Goal: Information Seeking & Learning: Find specific fact

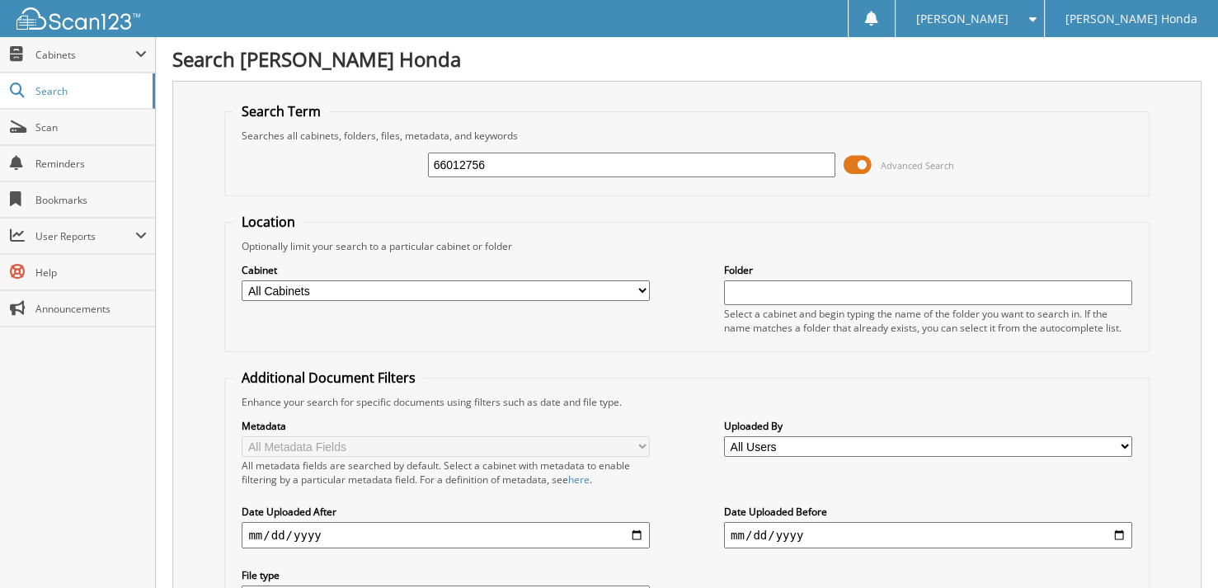
click at [864, 154] on span at bounding box center [858, 165] width 28 height 25
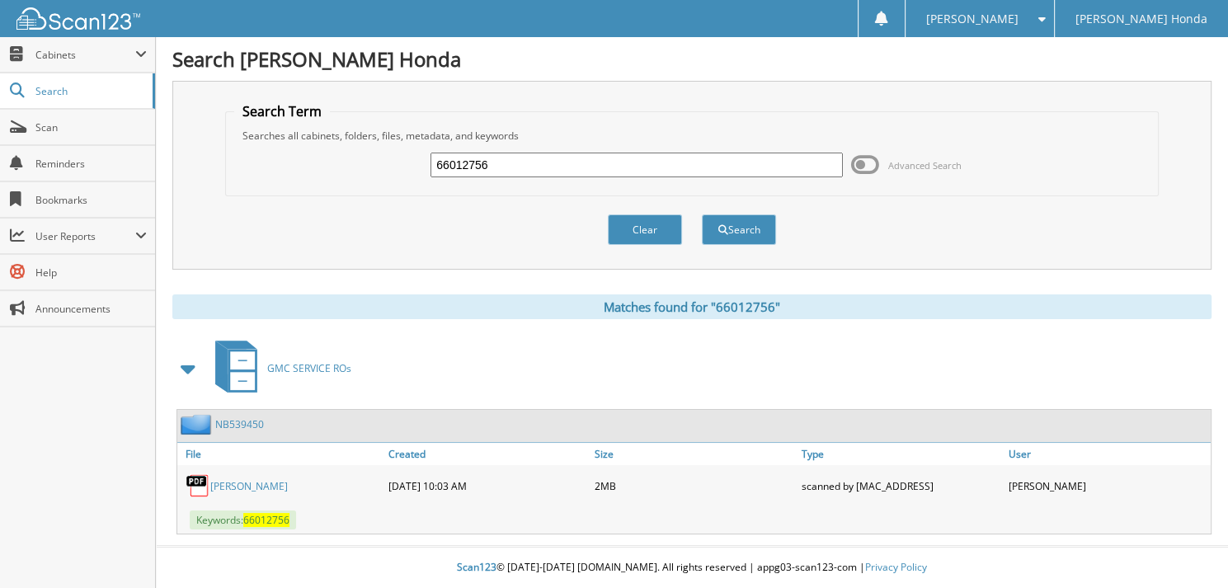
click at [607, 160] on input "66012756" at bounding box center [636, 165] width 412 height 25
type input "66012757"
click at [702, 214] on button "Search" at bounding box center [739, 229] width 74 height 31
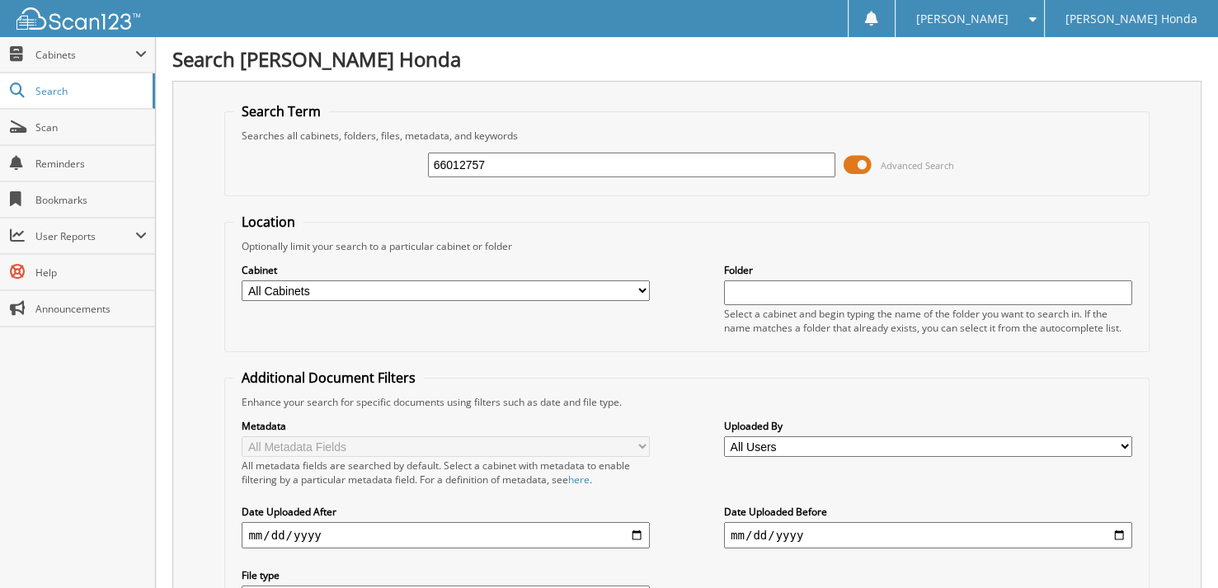
click at [859, 164] on span at bounding box center [858, 165] width 28 height 25
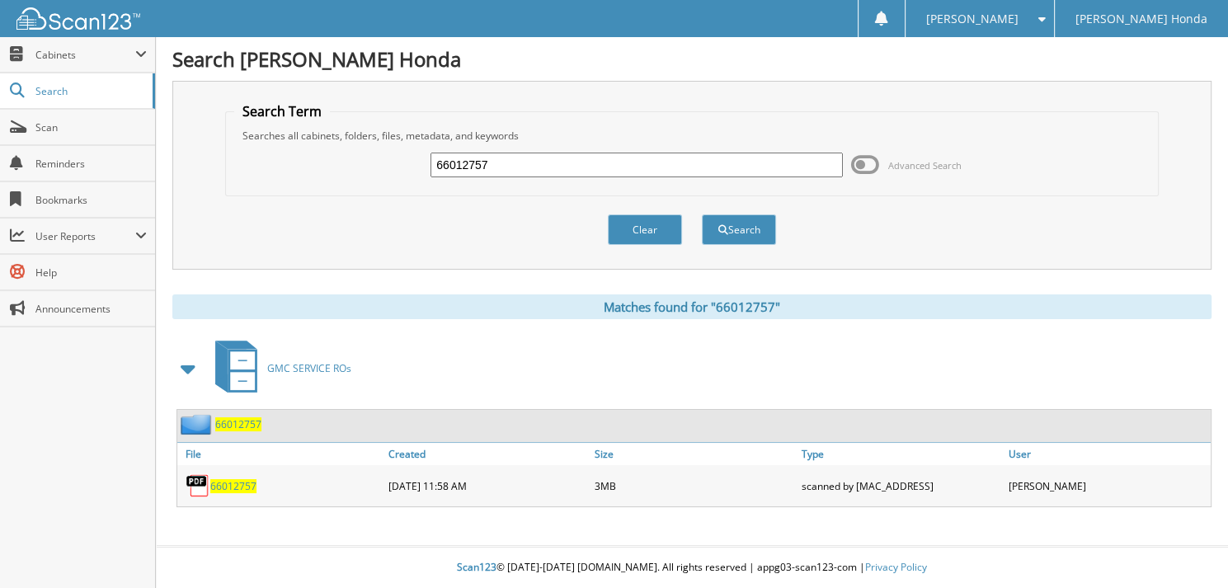
click at [607, 169] on input "66012757" at bounding box center [636, 165] width 412 height 25
type input "660127578"
click at [702, 214] on button "Search" at bounding box center [739, 229] width 74 height 31
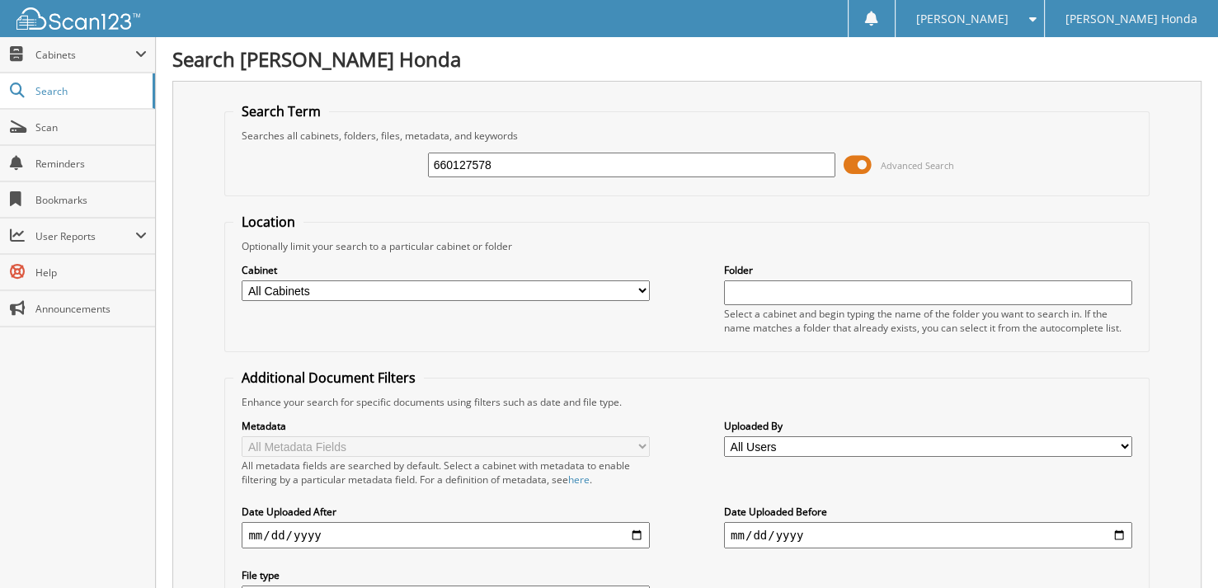
click at [513, 154] on input "660127578" at bounding box center [632, 165] width 408 height 25
type input "66012758"
click at [854, 158] on span at bounding box center [858, 165] width 28 height 25
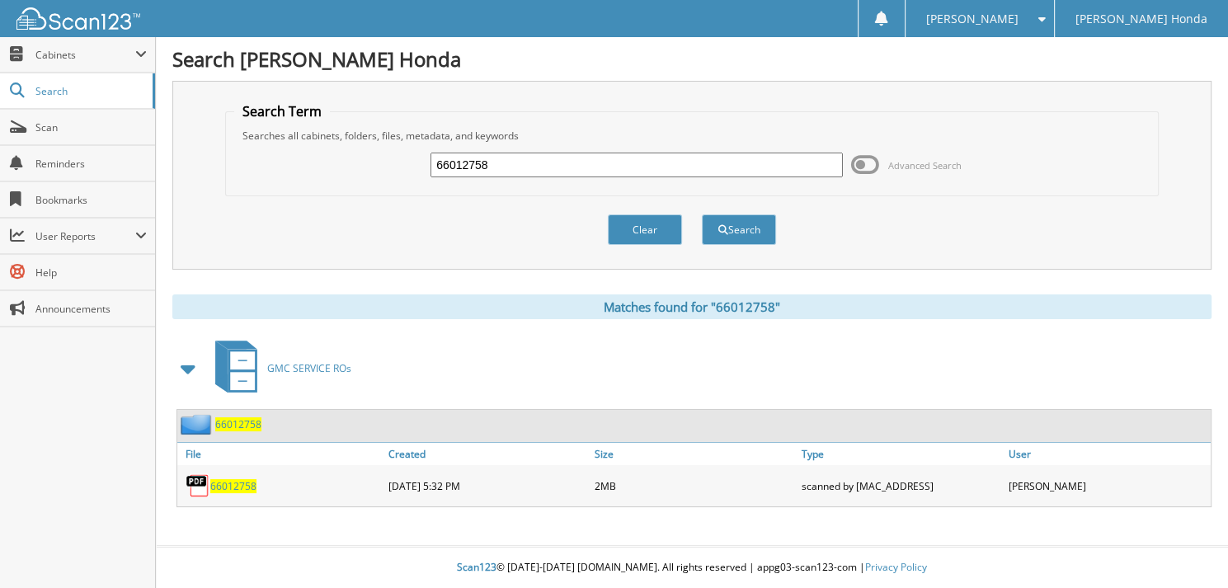
drag, startPoint x: 489, startPoint y: 166, endPoint x: 500, endPoint y: 162, distance: 11.5
click at [490, 165] on input "66012758" at bounding box center [636, 165] width 412 height 25
type input "66012759"
click at [702, 214] on button "Search" at bounding box center [739, 229] width 74 height 31
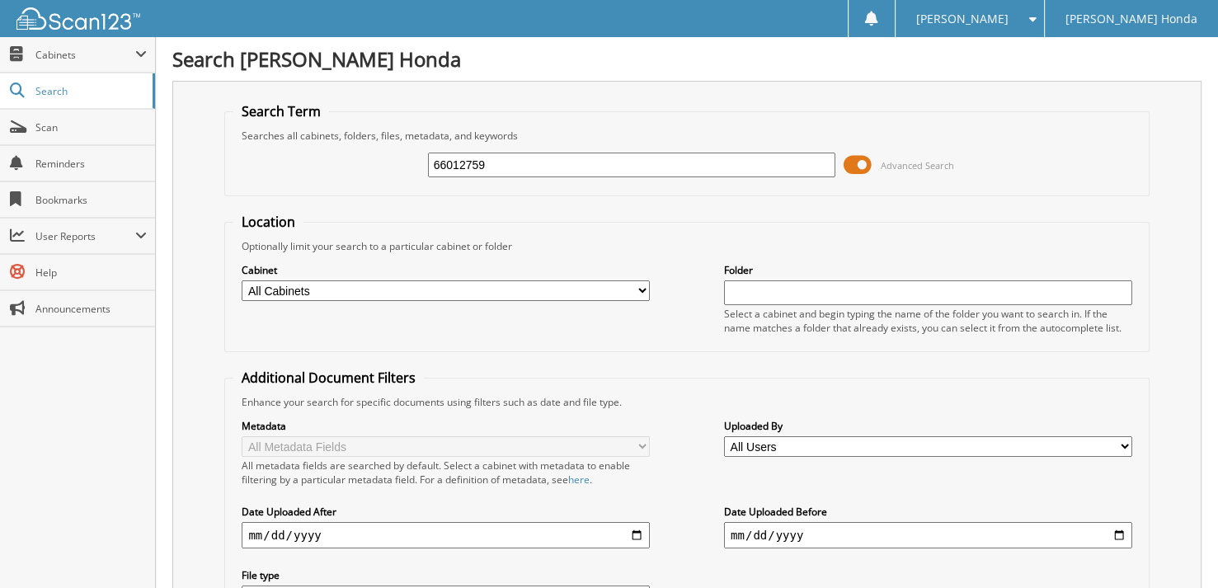
click at [861, 164] on span at bounding box center [858, 165] width 28 height 25
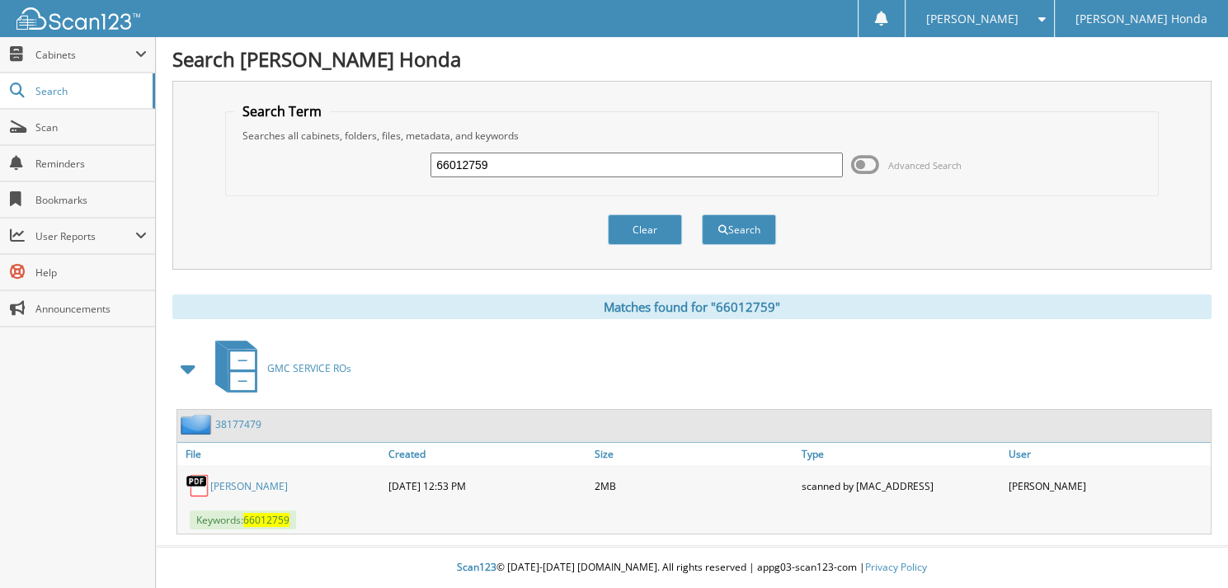
click at [548, 167] on input "66012759" at bounding box center [636, 165] width 412 height 25
type input "66012760"
click at [702, 214] on button "Search" at bounding box center [739, 229] width 74 height 31
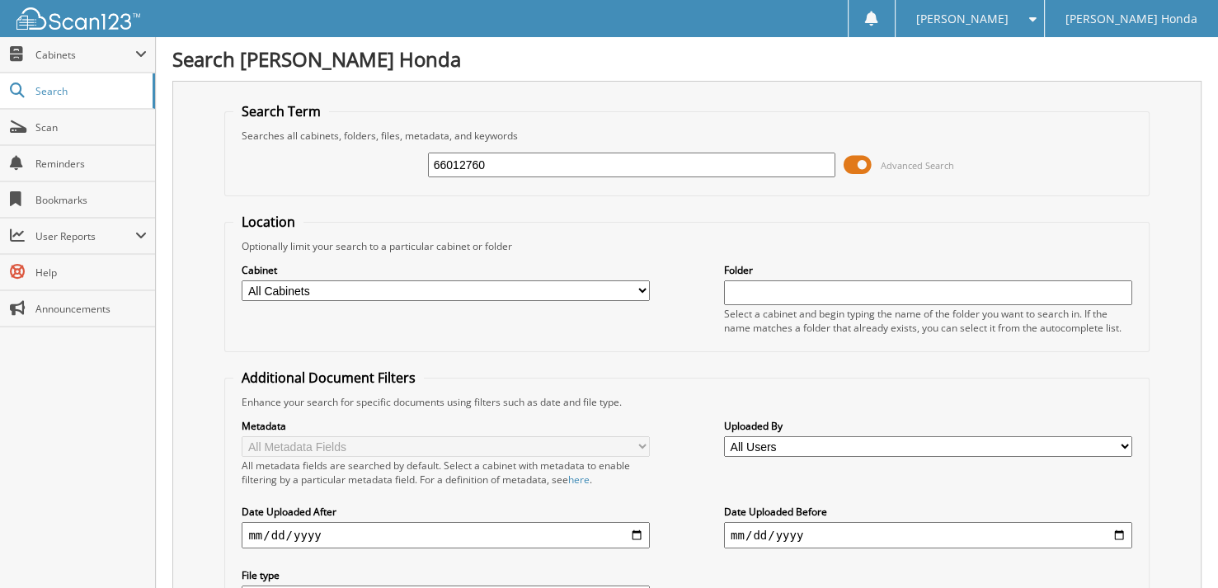
click at [861, 167] on span at bounding box center [858, 165] width 28 height 25
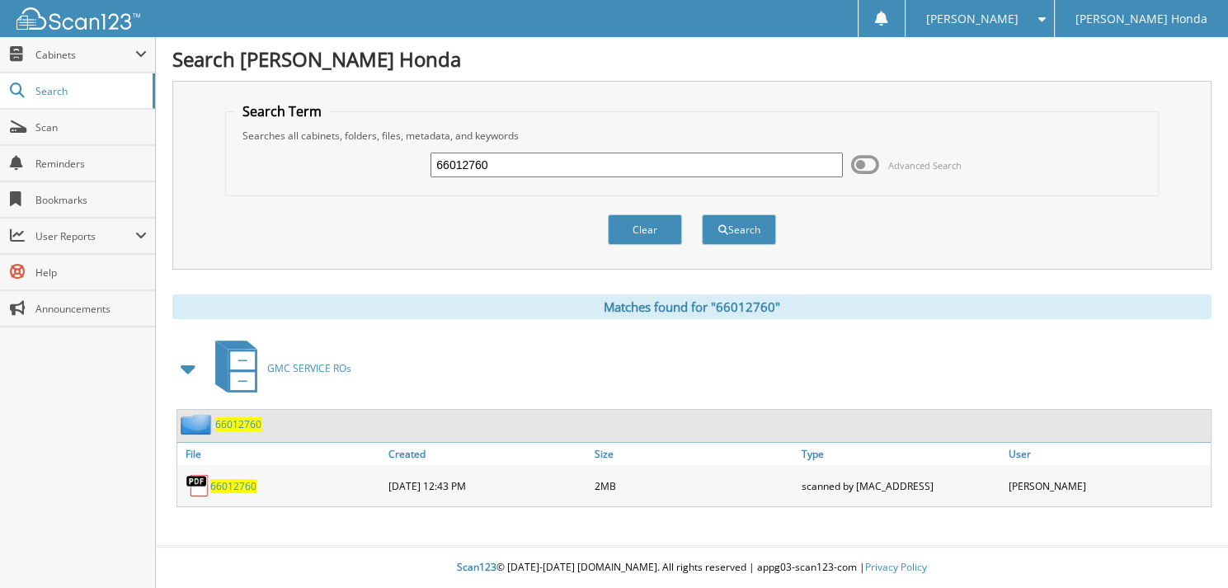
click at [549, 170] on input "66012760" at bounding box center [636, 165] width 412 height 25
type input "66012761"
click at [702, 214] on button "Search" at bounding box center [739, 229] width 74 height 31
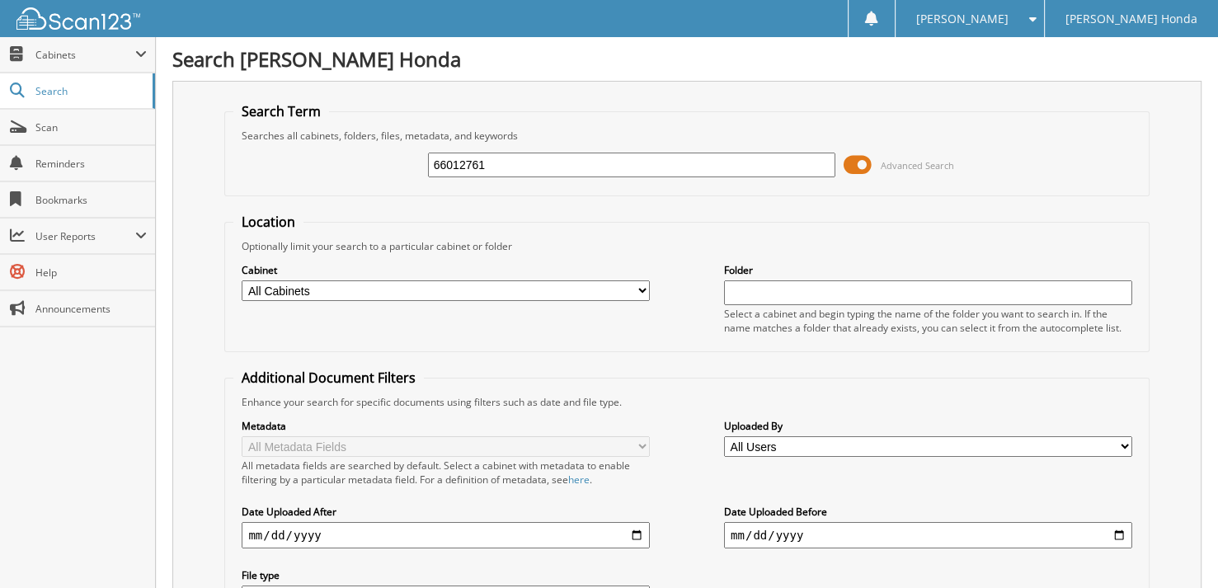
click at [858, 167] on span at bounding box center [858, 165] width 28 height 25
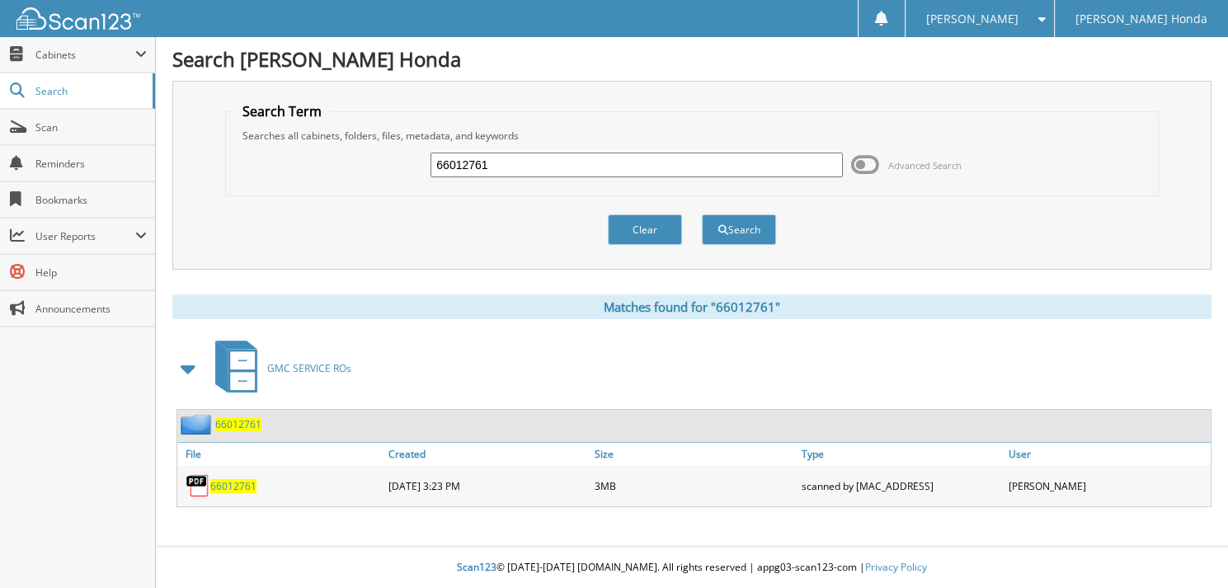
click at [555, 162] on input "66012761" at bounding box center [636, 165] width 412 height 25
type input "66012762"
click at [702, 214] on button "Search" at bounding box center [739, 229] width 74 height 31
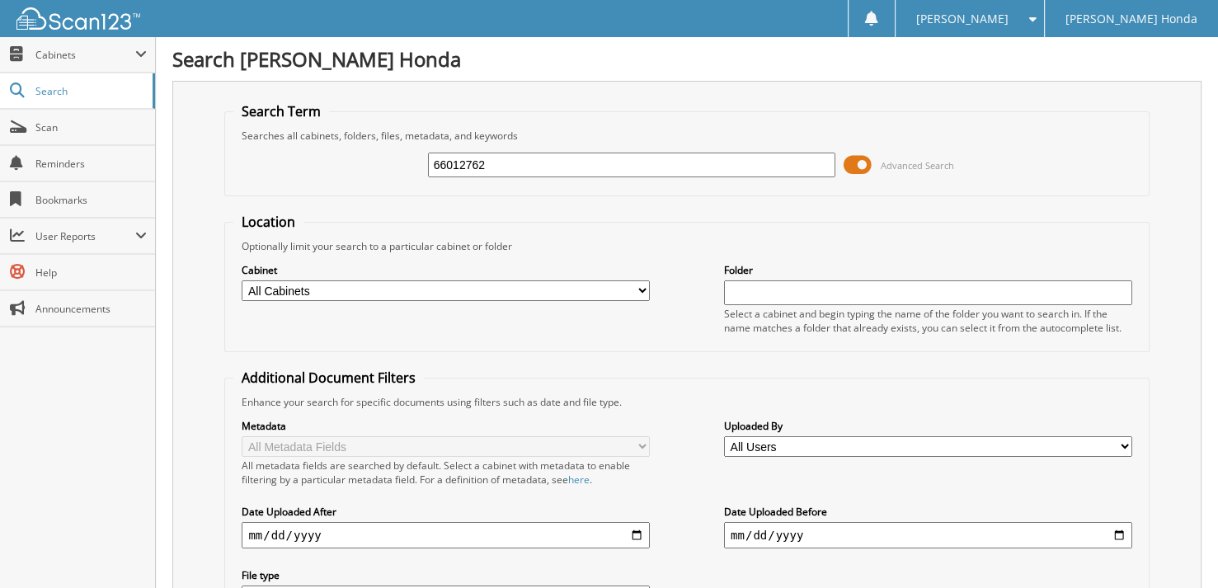
click at [861, 159] on span at bounding box center [858, 165] width 28 height 25
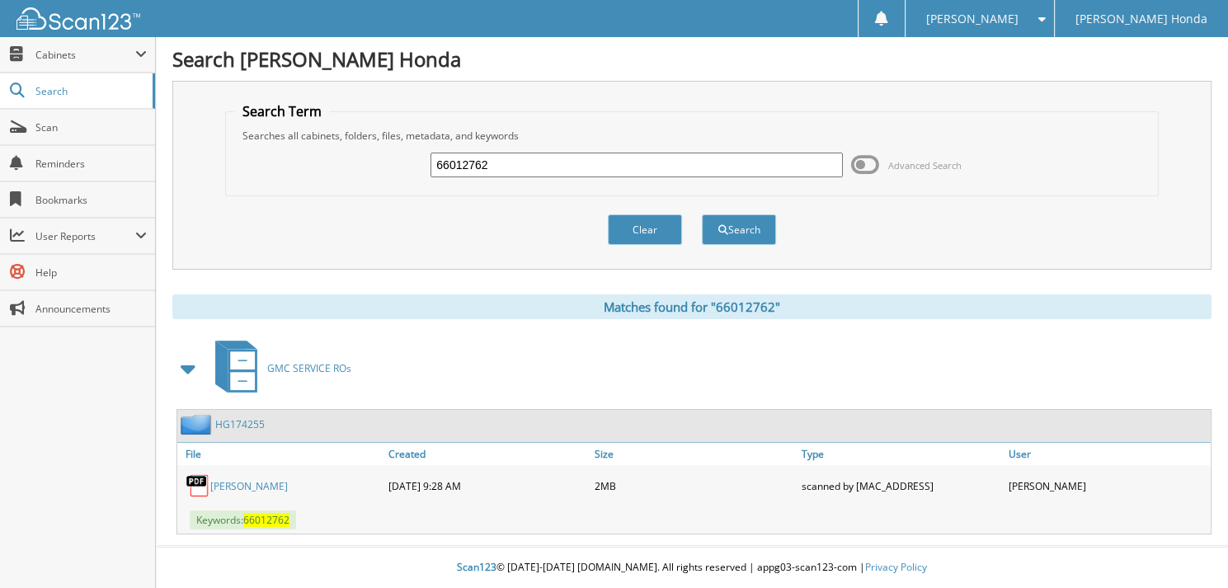
click at [571, 154] on input "66012762" at bounding box center [636, 165] width 412 height 25
type input "66012763"
click at [702, 214] on button "Search" at bounding box center [739, 229] width 74 height 31
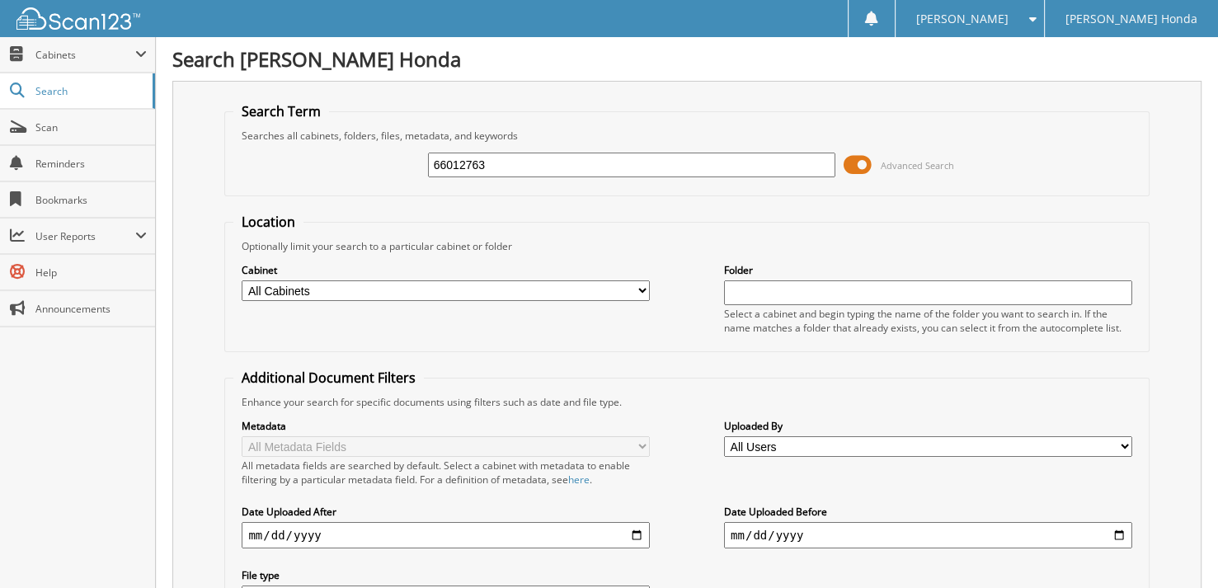
click at [851, 165] on span at bounding box center [858, 165] width 28 height 25
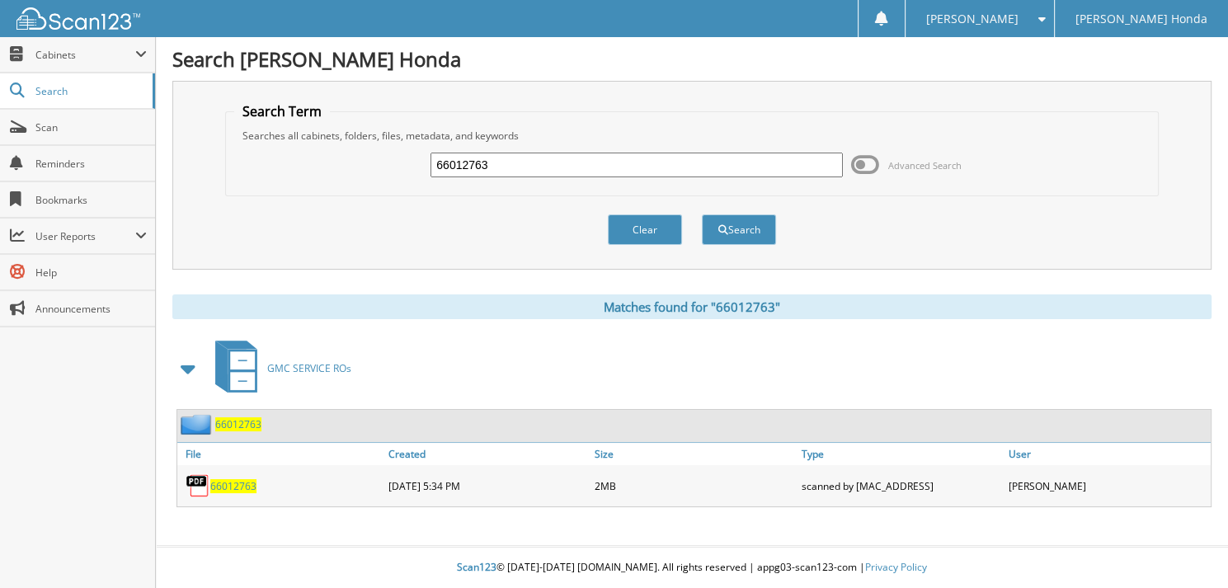
click at [666, 143] on div "66012763 Advanced Search" at bounding box center [691, 165] width 915 height 45
click at [610, 175] on input "66012763" at bounding box center [636, 165] width 412 height 25
type input "660127634"
click at [702, 214] on button "Search" at bounding box center [739, 229] width 74 height 31
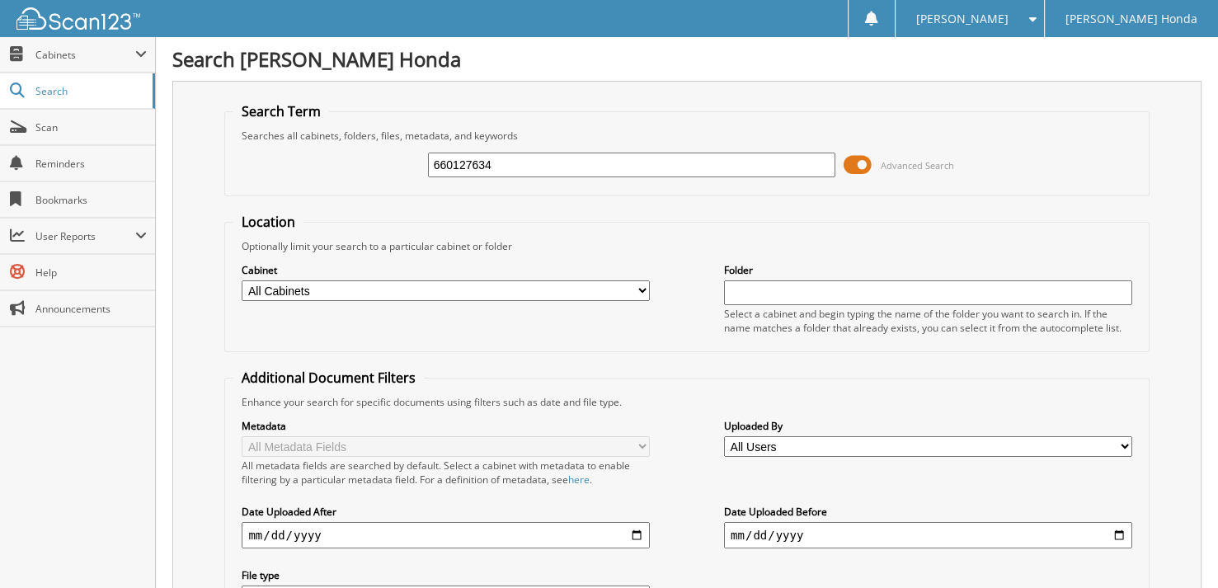
click at [853, 161] on span at bounding box center [858, 165] width 28 height 25
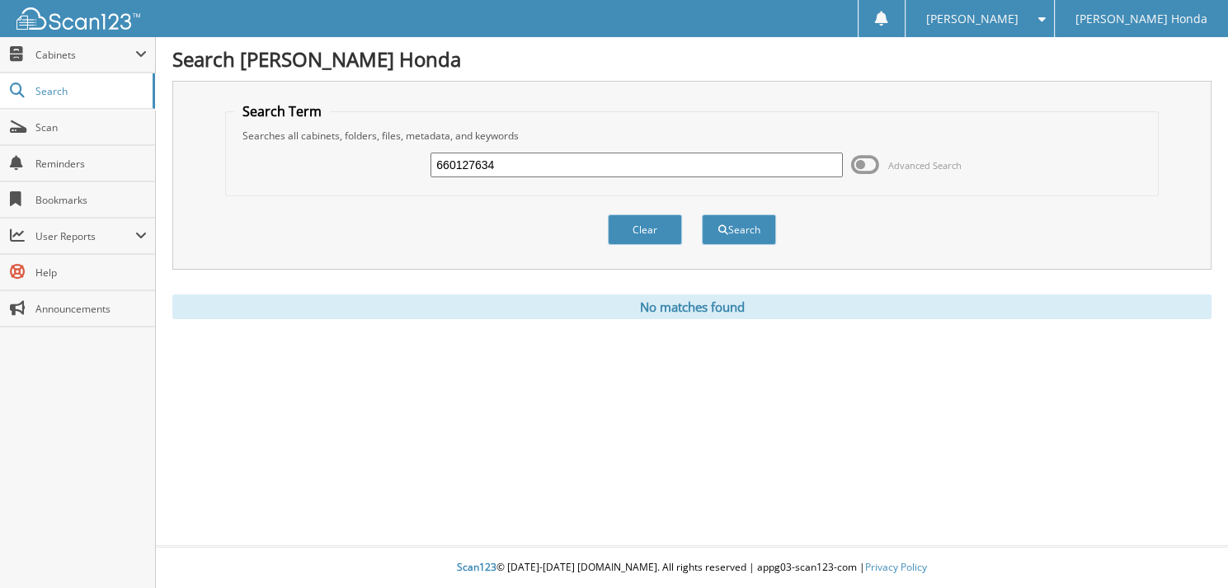
click at [505, 167] on input "660127634" at bounding box center [636, 165] width 412 height 25
type input "66012764"
click at [702, 214] on button "Search" at bounding box center [739, 229] width 74 height 31
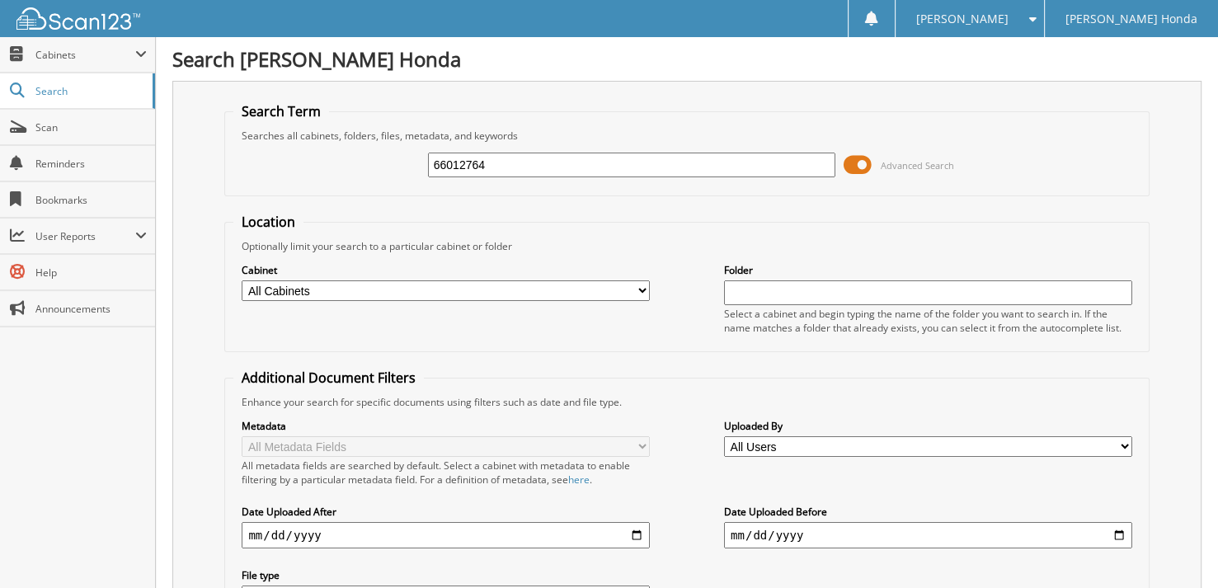
click at [854, 160] on span at bounding box center [858, 165] width 28 height 25
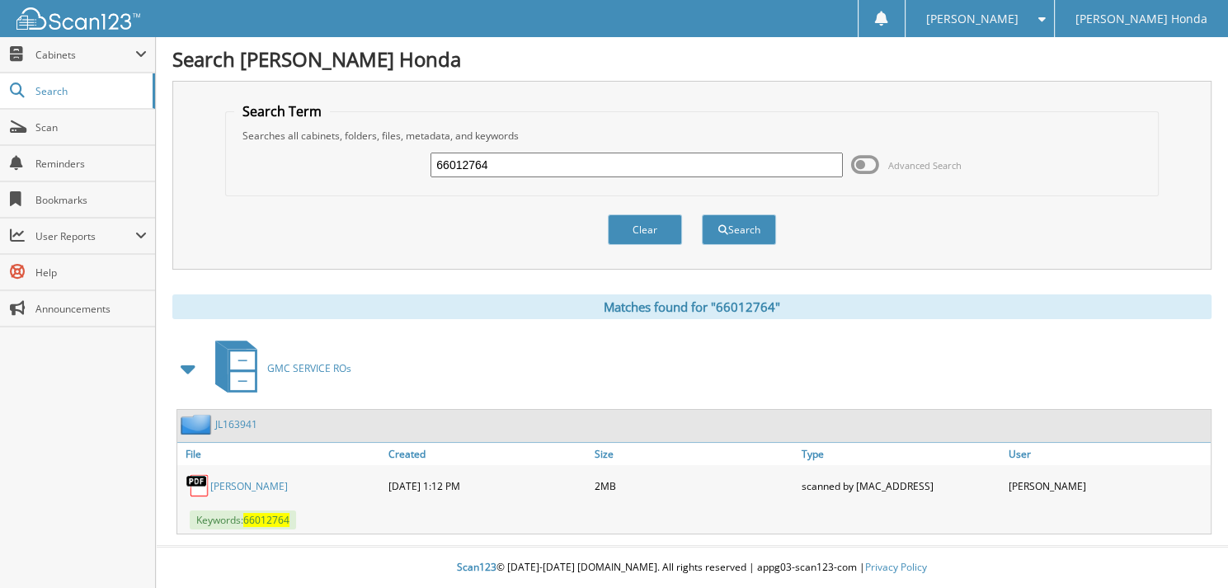
click at [630, 168] on input "66012764" at bounding box center [636, 165] width 412 height 25
type input "66012765"
click at [702, 214] on button "Search" at bounding box center [739, 229] width 74 height 31
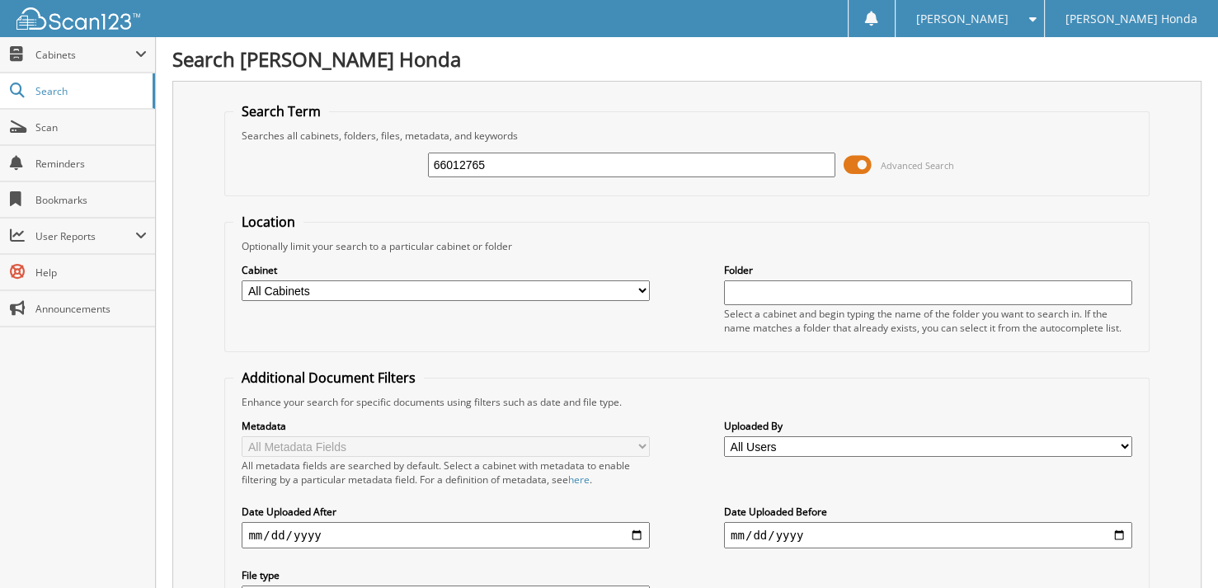
click at [849, 162] on span at bounding box center [858, 165] width 28 height 25
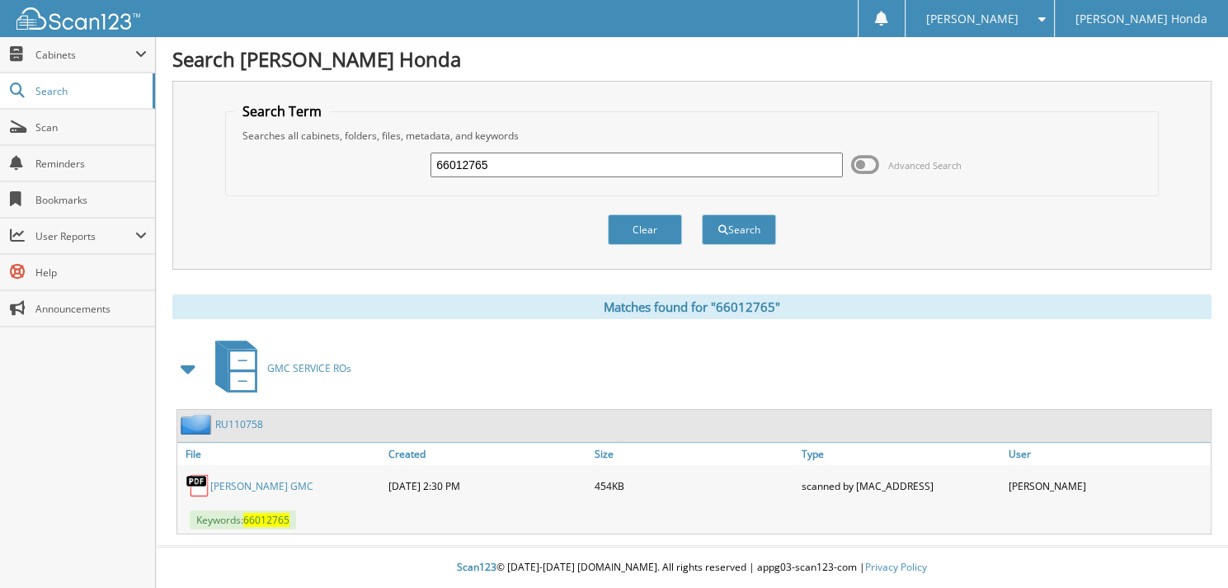
click at [546, 168] on input "66012765" at bounding box center [636, 165] width 412 height 25
type input "66012766"
click at [702, 214] on button "Search" at bounding box center [739, 229] width 74 height 31
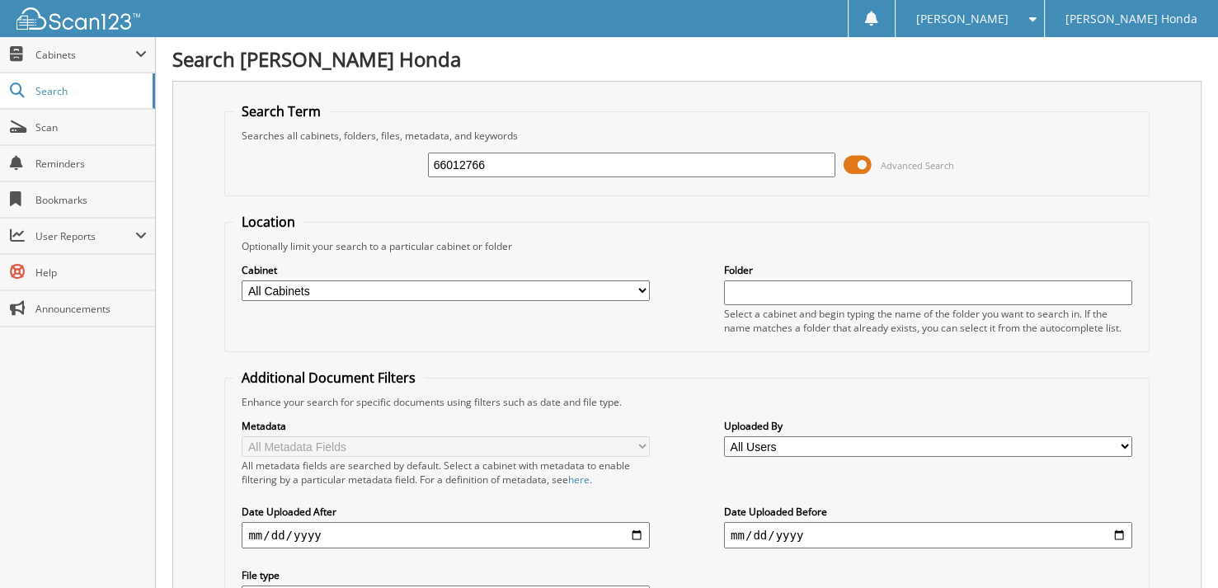
click at [861, 167] on span at bounding box center [858, 165] width 28 height 25
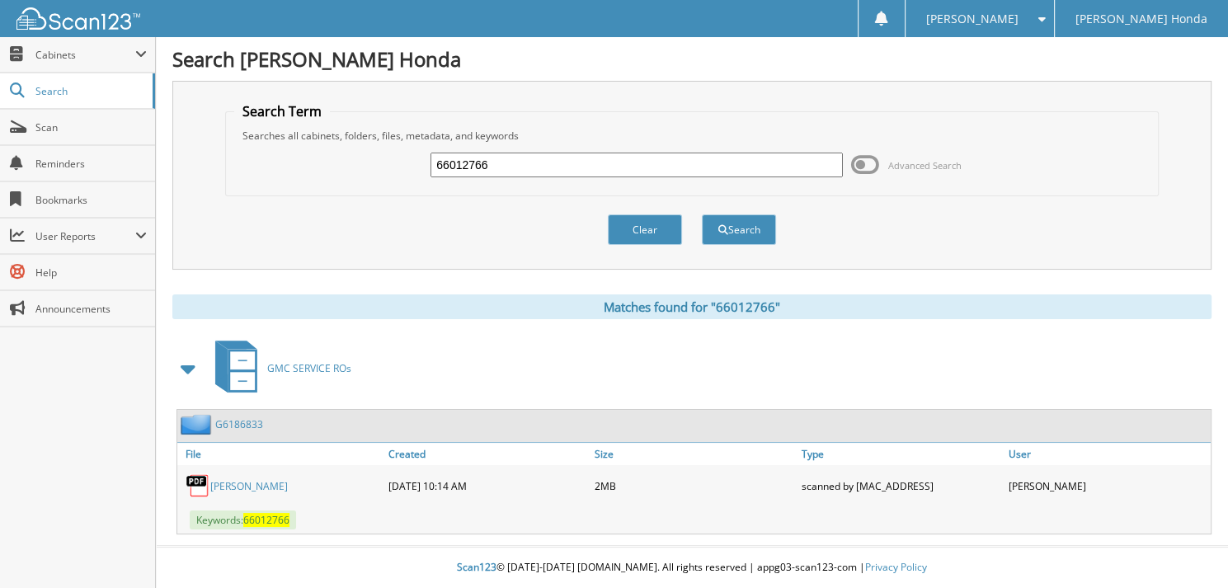
click at [542, 169] on input "66012766" at bounding box center [636, 165] width 412 height 25
type input "66012767"
click at [702, 214] on button "Search" at bounding box center [739, 229] width 74 height 31
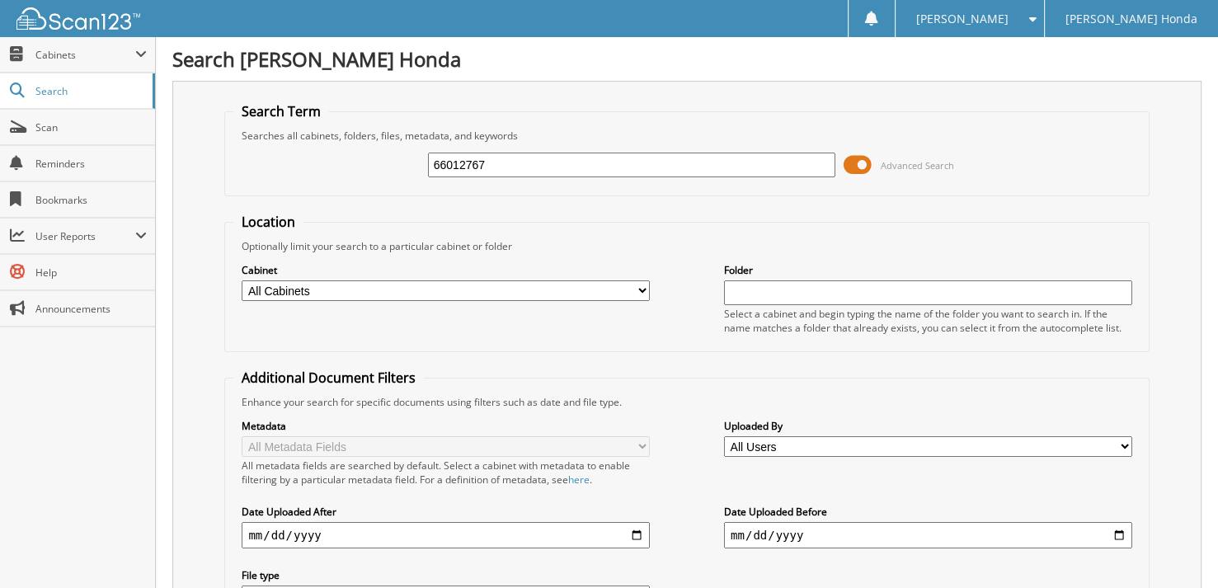
drag, startPoint x: 0, startPoint y: 0, endPoint x: 861, endPoint y: 162, distance: 876.0
click at [861, 162] on span at bounding box center [858, 165] width 28 height 25
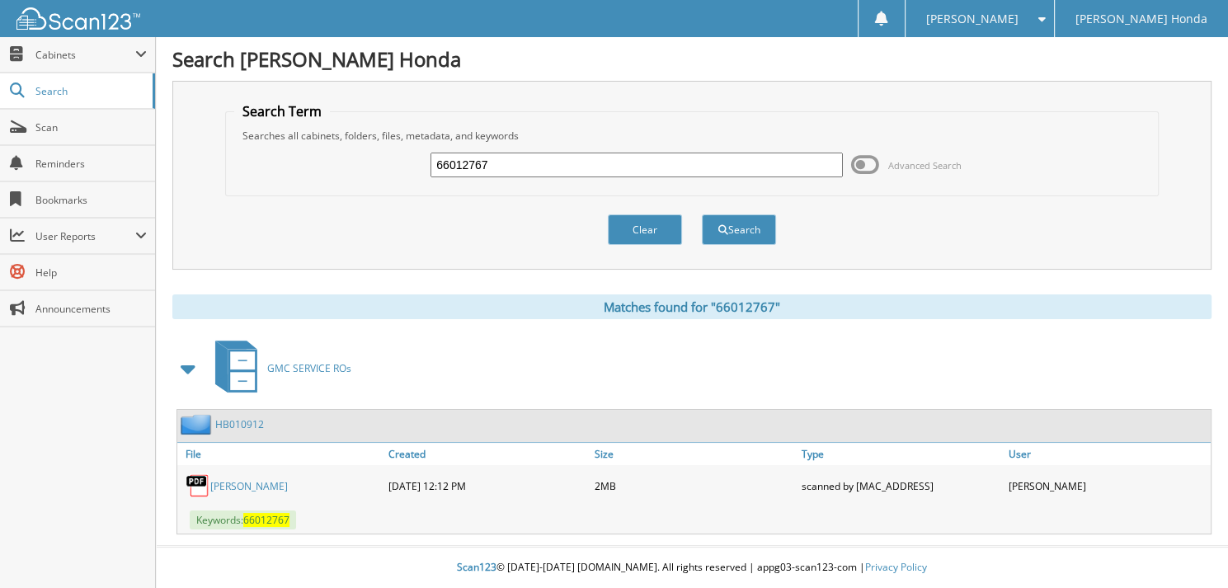
click at [616, 173] on input "66012767" at bounding box center [636, 165] width 412 height 25
type input "66012768"
click at [702, 214] on button "Search" at bounding box center [739, 229] width 74 height 31
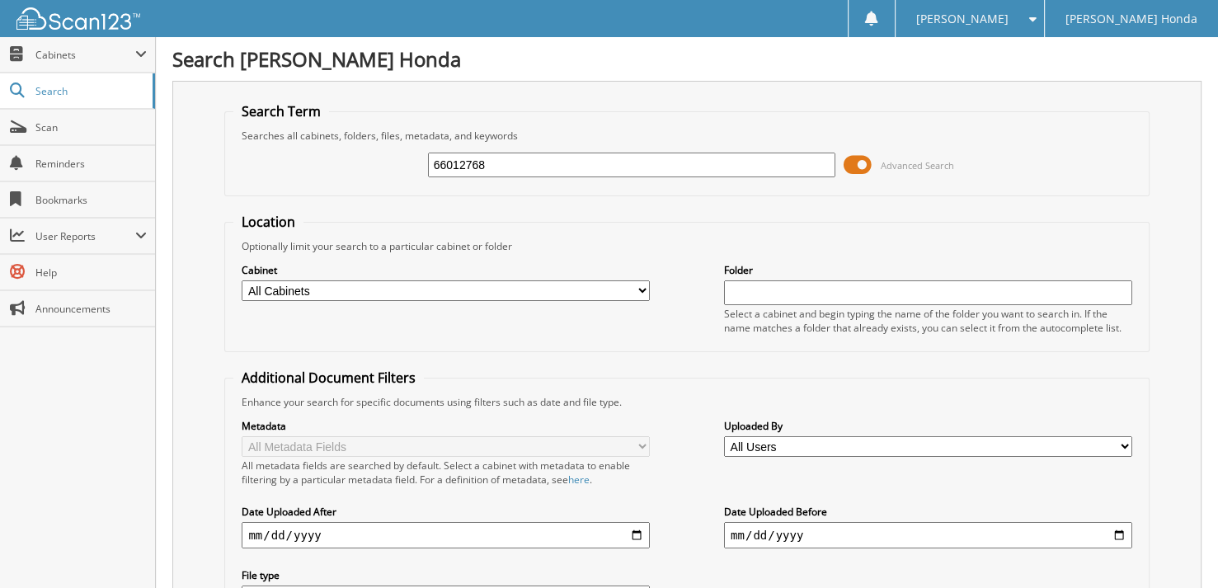
click at [867, 167] on span at bounding box center [858, 165] width 28 height 25
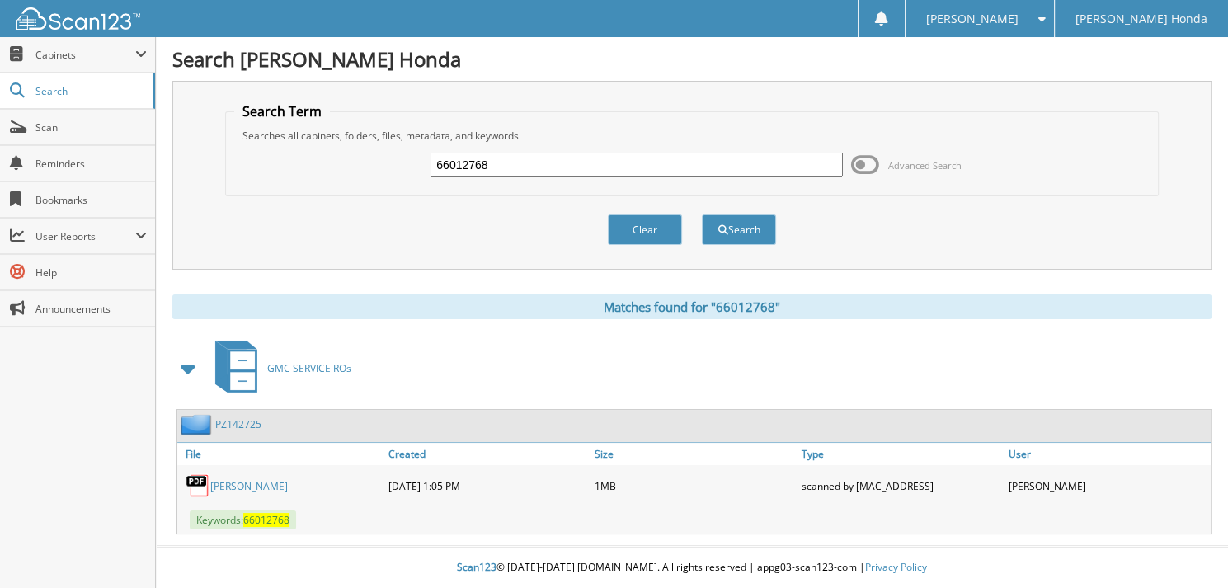
click at [590, 176] on div "66012768" at bounding box center [636, 165] width 412 height 28
click at [562, 158] on input "66012768" at bounding box center [636, 165] width 412 height 25
type input "66012769"
click at [702, 214] on button "Search" at bounding box center [739, 229] width 74 height 31
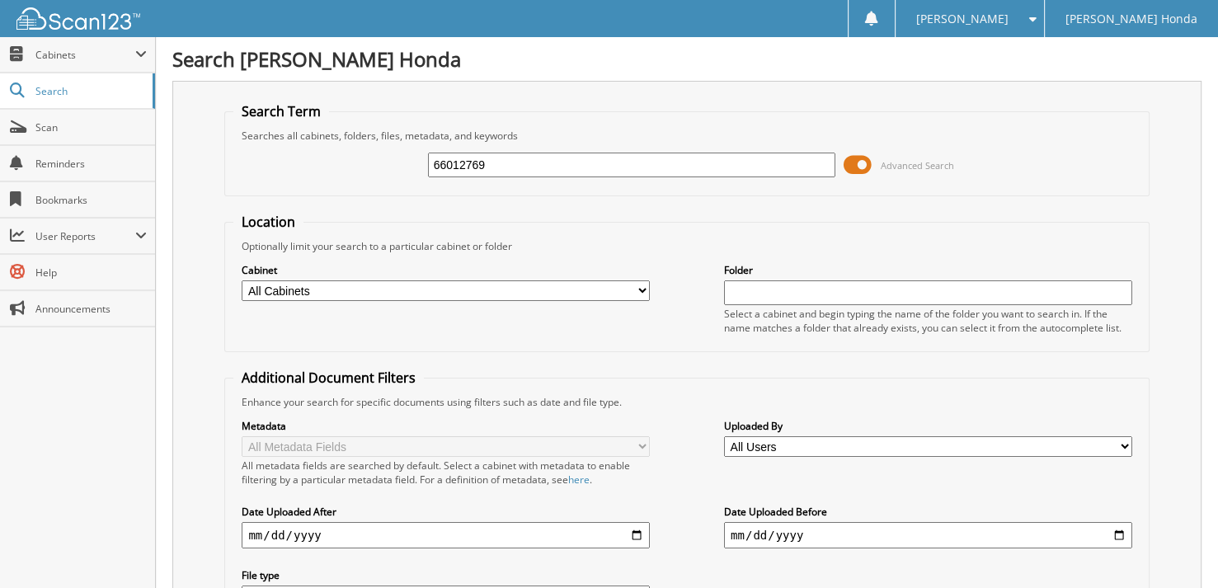
click at [854, 161] on span at bounding box center [858, 165] width 28 height 25
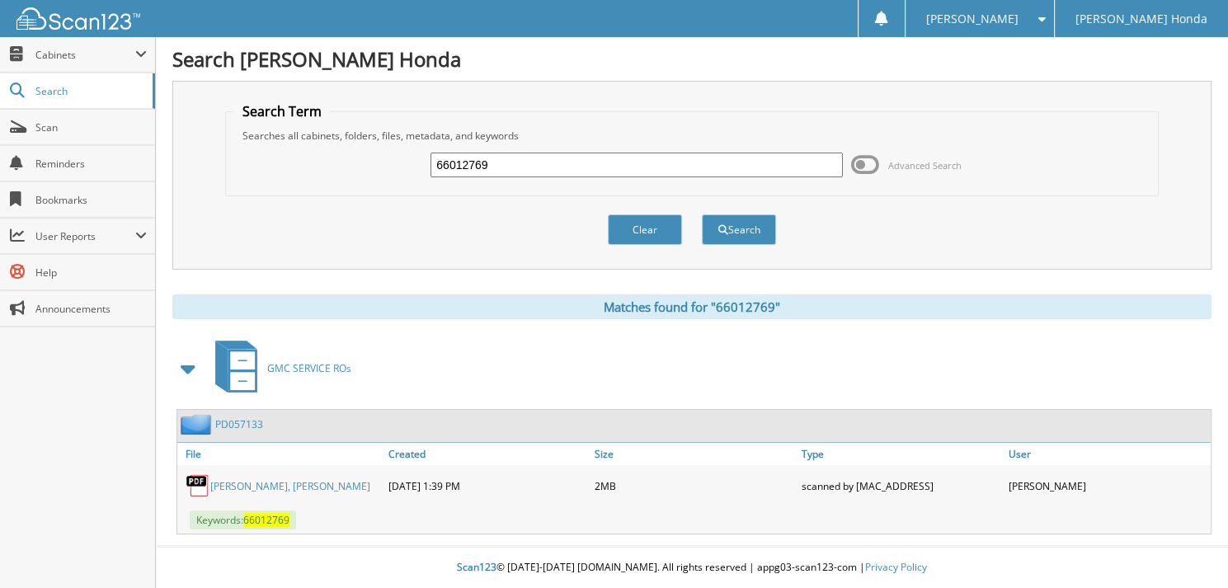
click at [548, 163] on input "66012769" at bounding box center [636, 165] width 412 height 25
type input "66012770"
click at [702, 214] on button "Search" at bounding box center [739, 229] width 74 height 31
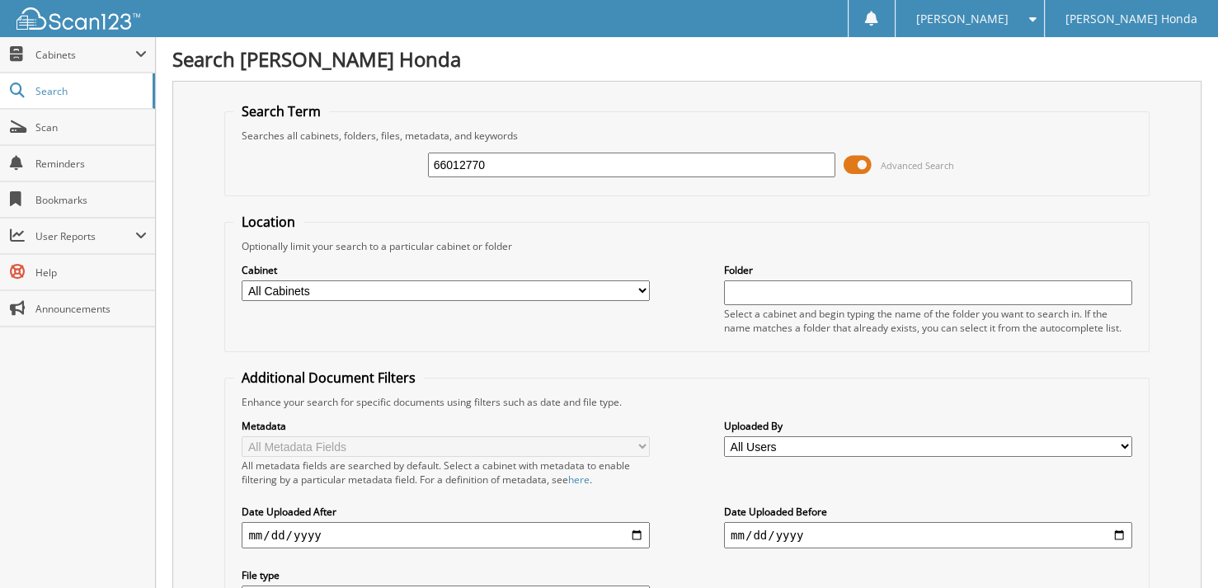
click at [855, 153] on span at bounding box center [858, 165] width 28 height 25
